Goal: Register for event/course

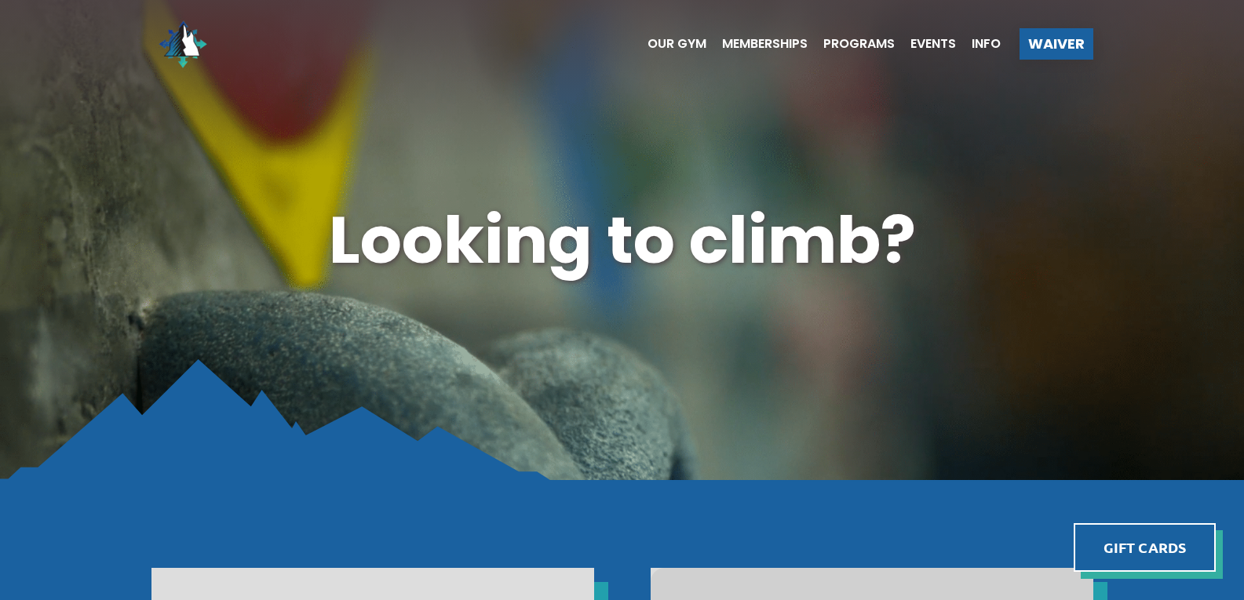
drag, startPoint x: 935, startPoint y: 43, endPoint x: 924, endPoint y: 65, distance: 24.2
click at [935, 43] on span "Events" at bounding box center [933, 44] width 46 height 13
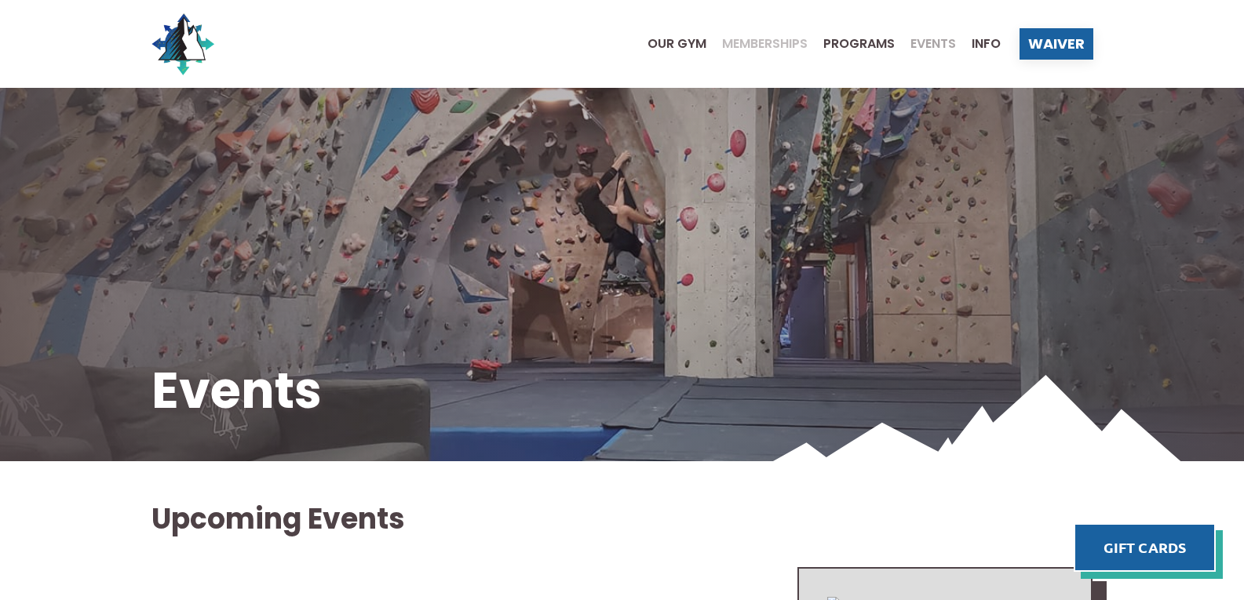
click at [769, 44] on span "Memberships" at bounding box center [765, 44] width 86 height 13
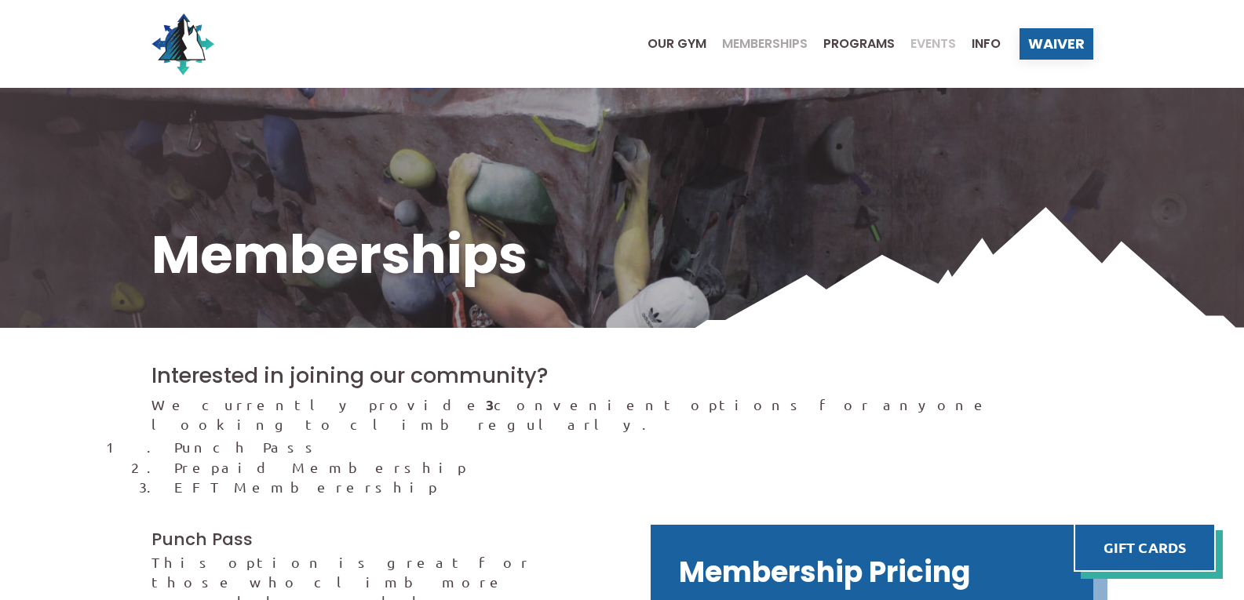
click at [922, 45] on span "Events" at bounding box center [933, 44] width 46 height 13
